Goal: Browse casually

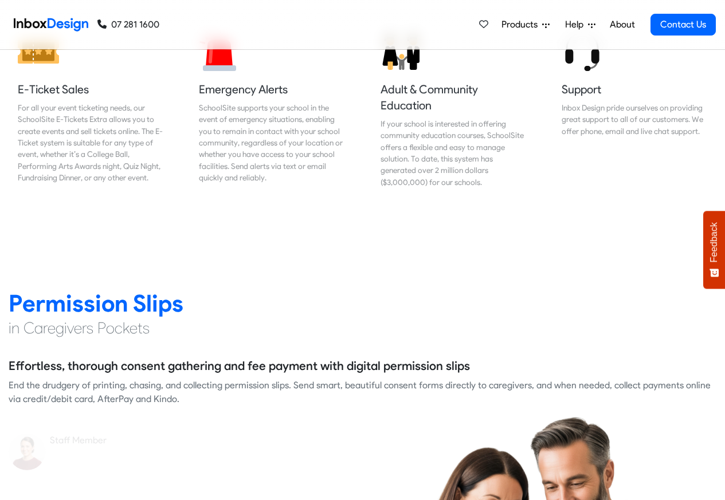
scroll to position [1375, 0]
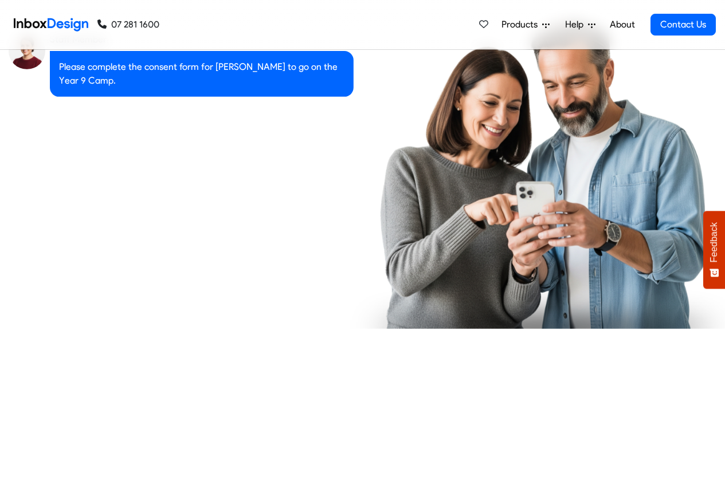
checkbox input "true"
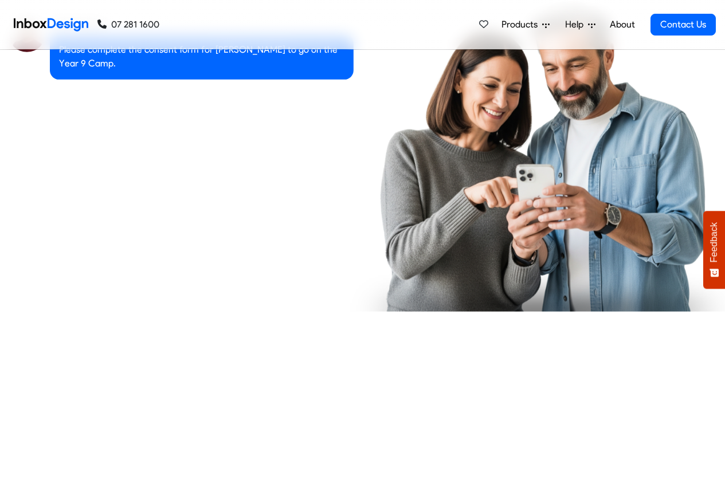
checkbox input "true"
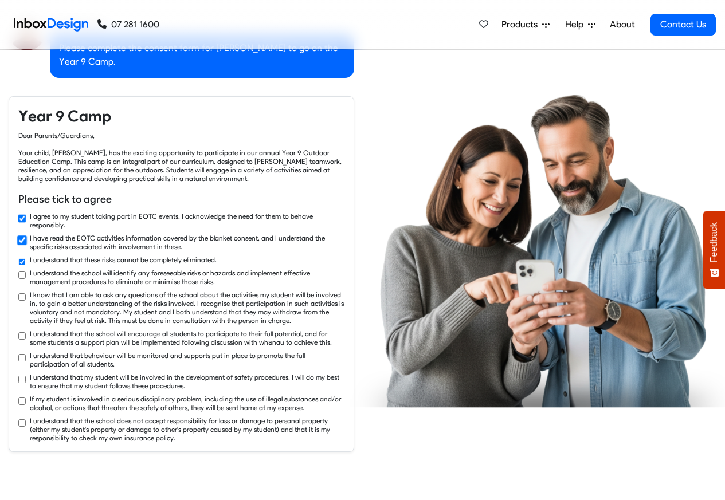
checkbox input "true"
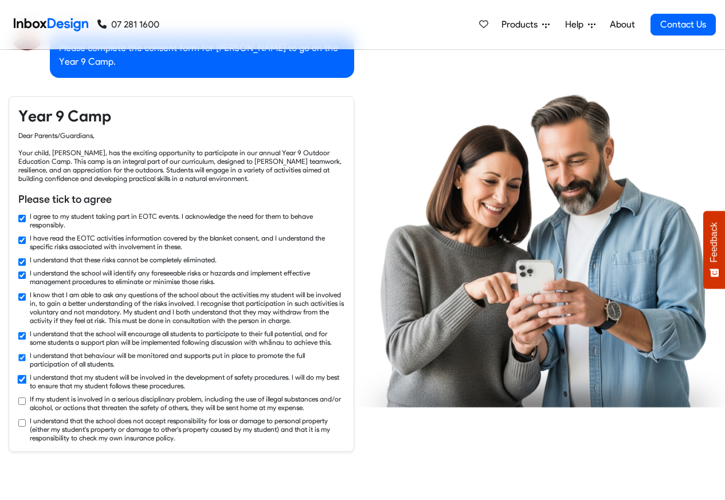
checkbox input "true"
